Goal: Check status

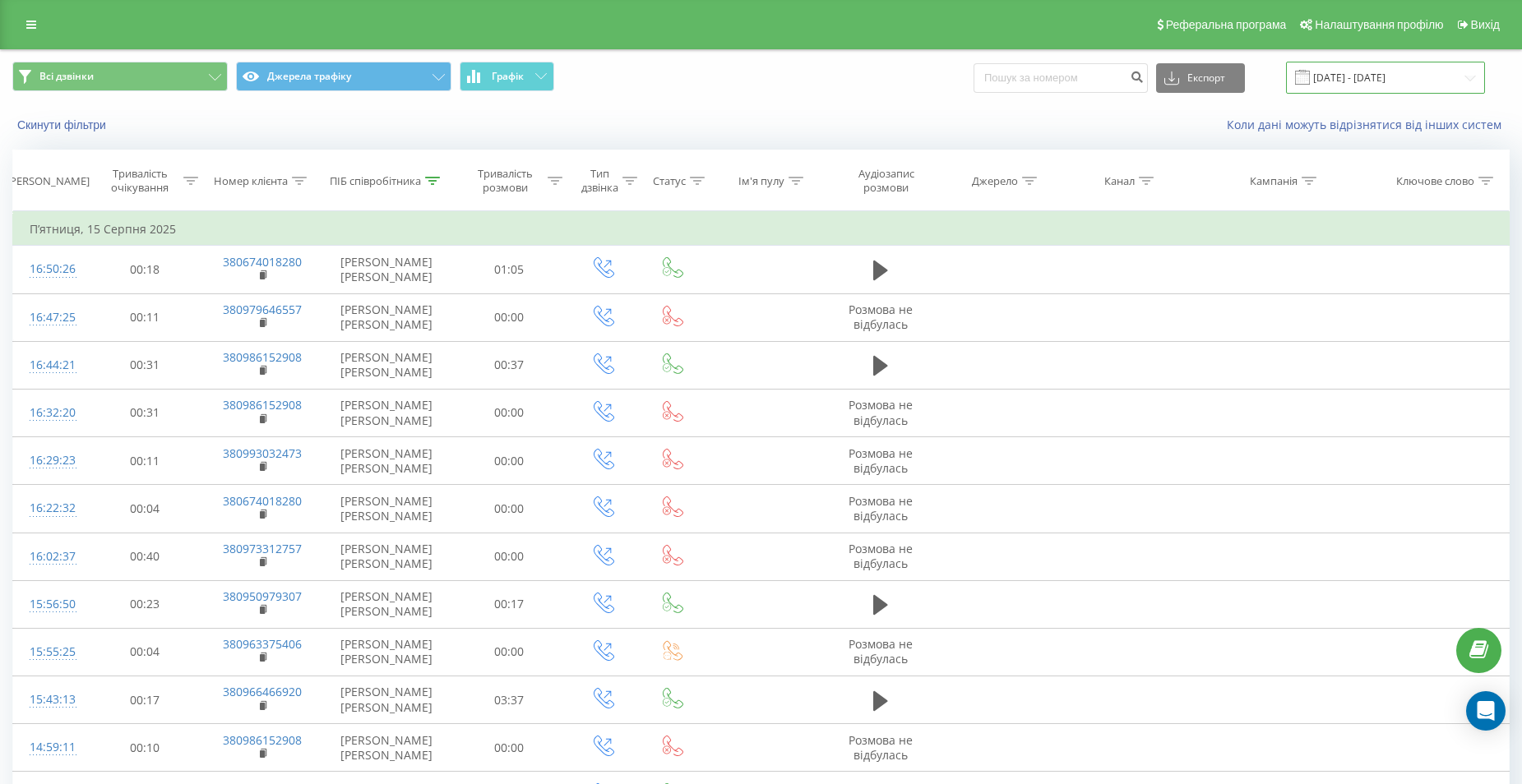
click at [1353, 78] on input "[DATE] - [DATE]" at bounding box center [1385, 77] width 199 height 32
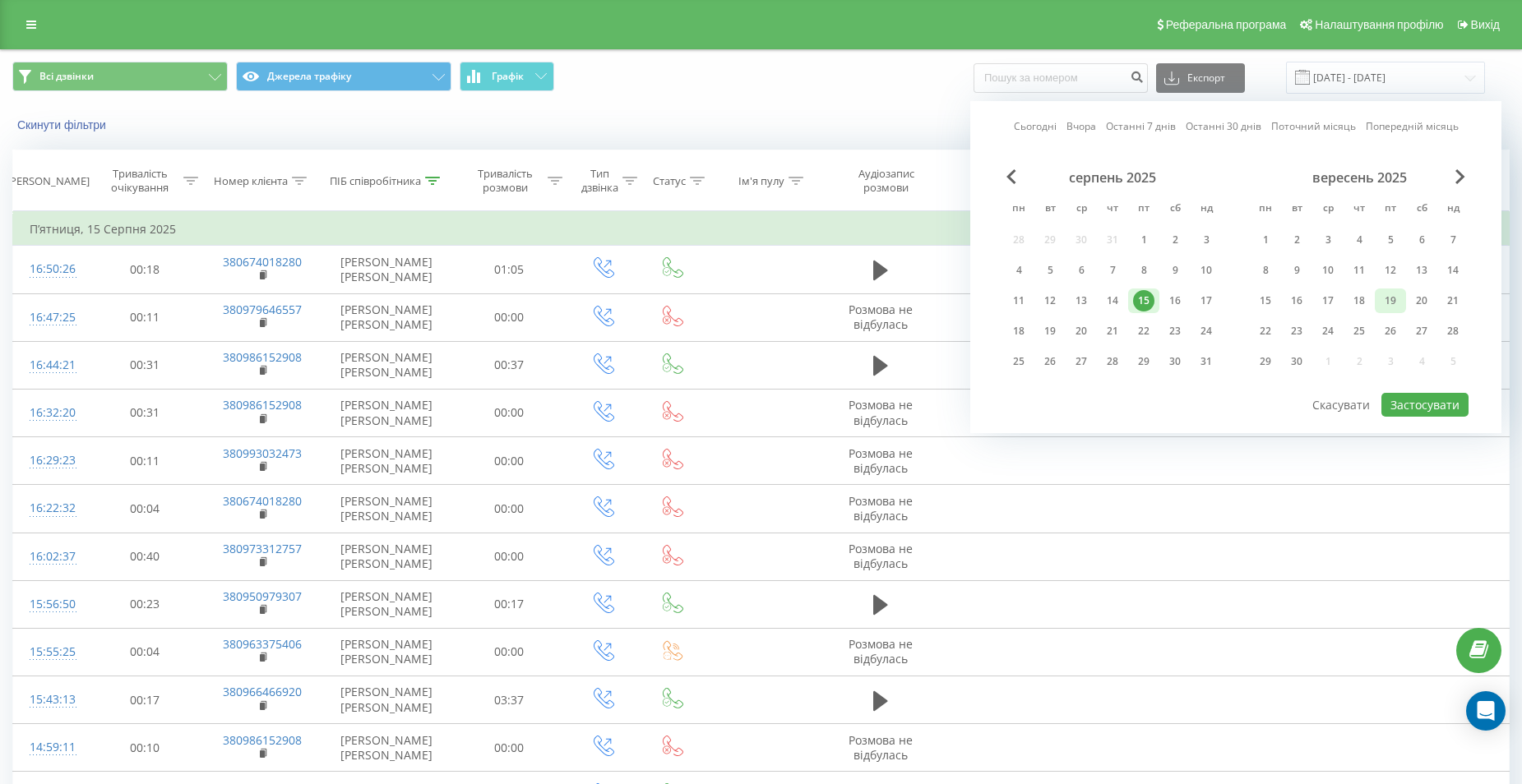
click at [1383, 299] on div "19" at bounding box center [1390, 300] width 22 height 22
click at [1416, 404] on button "Застосувати" at bounding box center [1425, 405] width 87 height 24
type input "[DATE] - [DATE]"
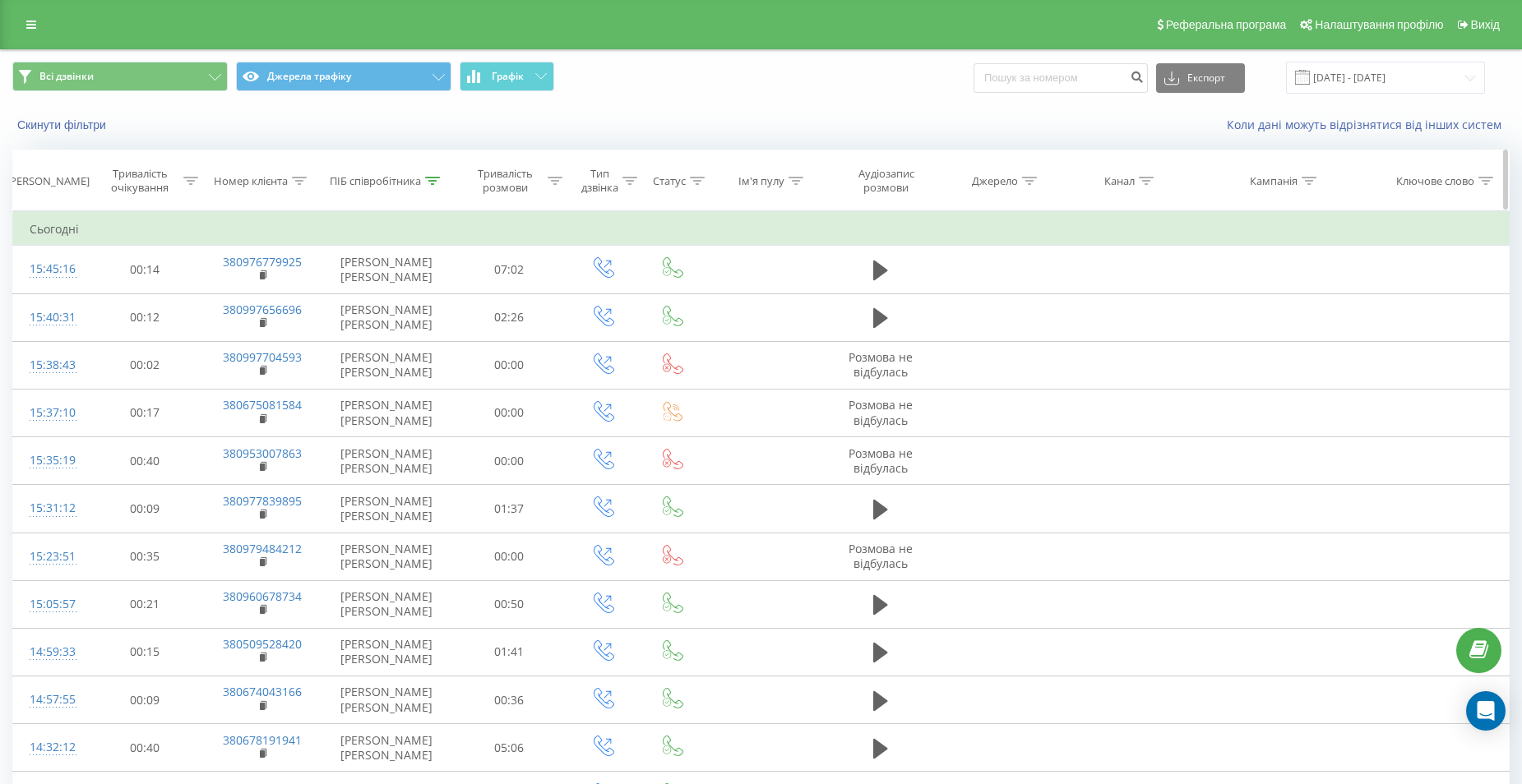
click at [436, 177] on icon at bounding box center [432, 181] width 15 height 9
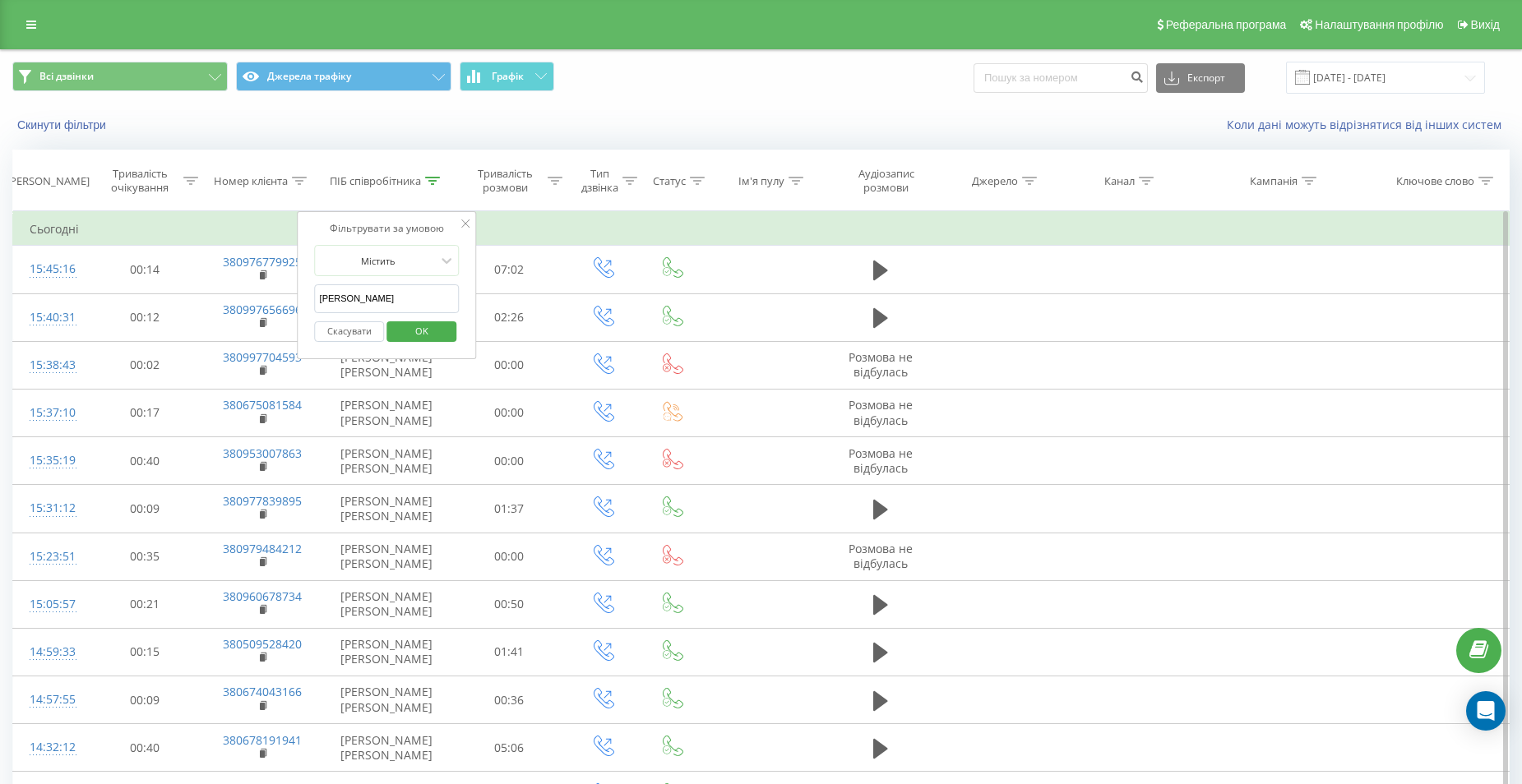
click at [417, 293] on input "[PERSON_NAME]" at bounding box center [387, 299] width 145 height 28
type input "В"
type input "Безцінна"
click button "OK" at bounding box center [421, 332] width 70 height 21
